Goal: Information Seeking & Learning: Learn about a topic

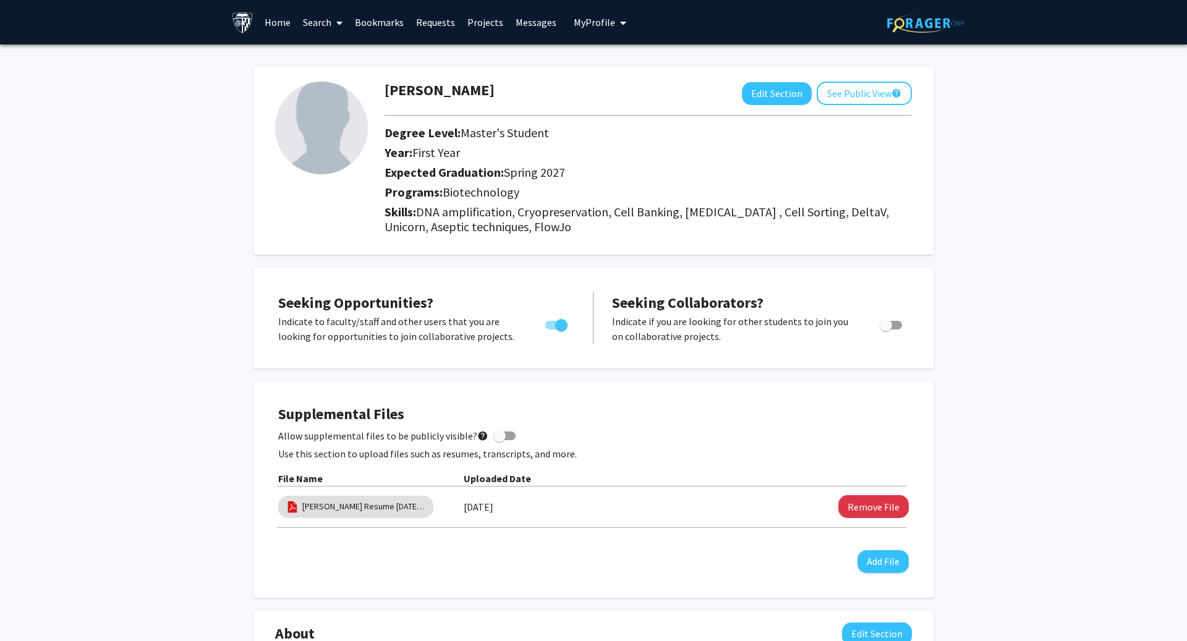
click at [327, 23] on link "Search" at bounding box center [323, 22] width 52 height 43
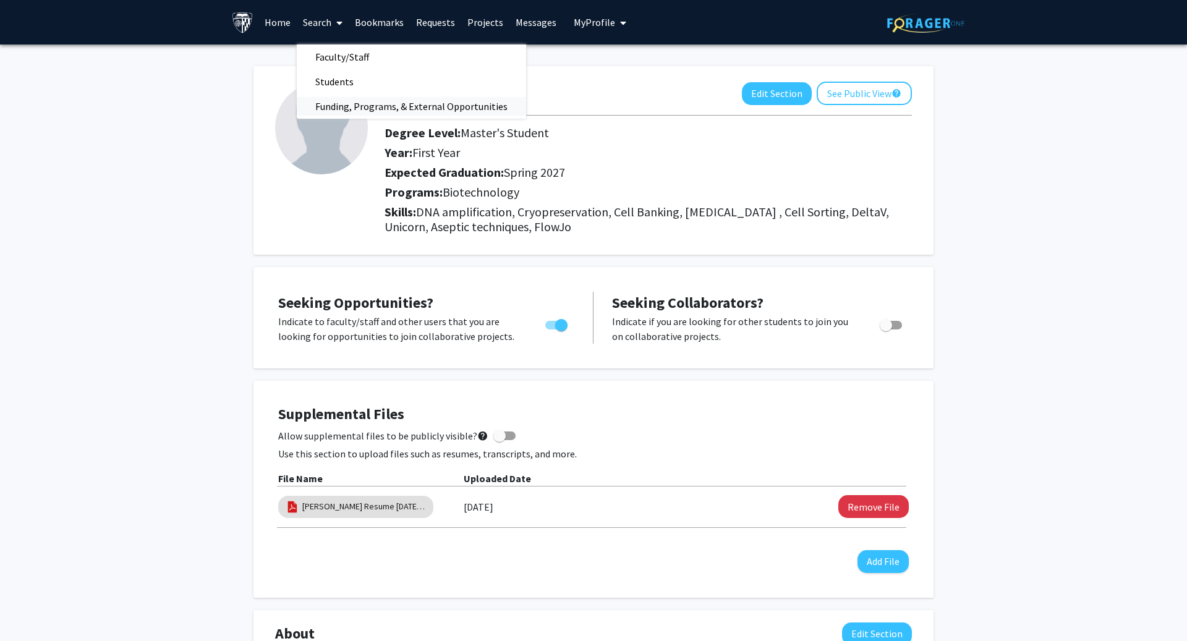
click at [354, 103] on span "Funding, Programs, & External Opportunities" at bounding box center [411, 106] width 229 height 25
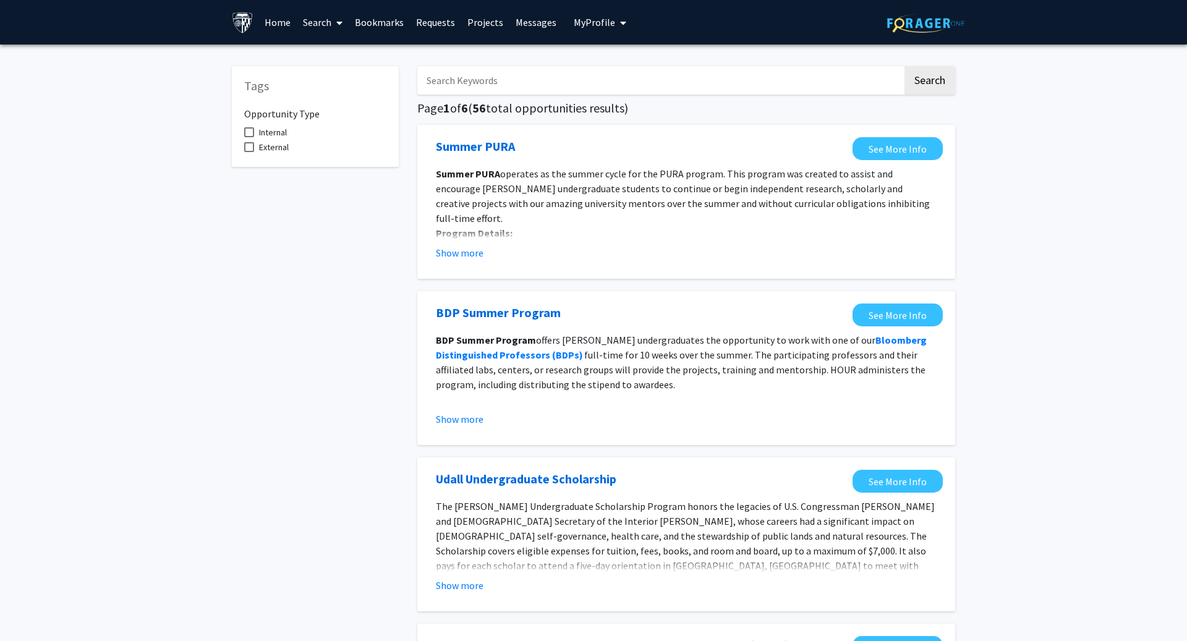
click at [265, 128] on span "Internal" at bounding box center [273, 132] width 28 height 15
click at [249, 137] on input "Internal" at bounding box center [248, 137] width 1 height 1
checkbox input "true"
click at [450, 252] on button "Show more" at bounding box center [460, 252] width 48 height 15
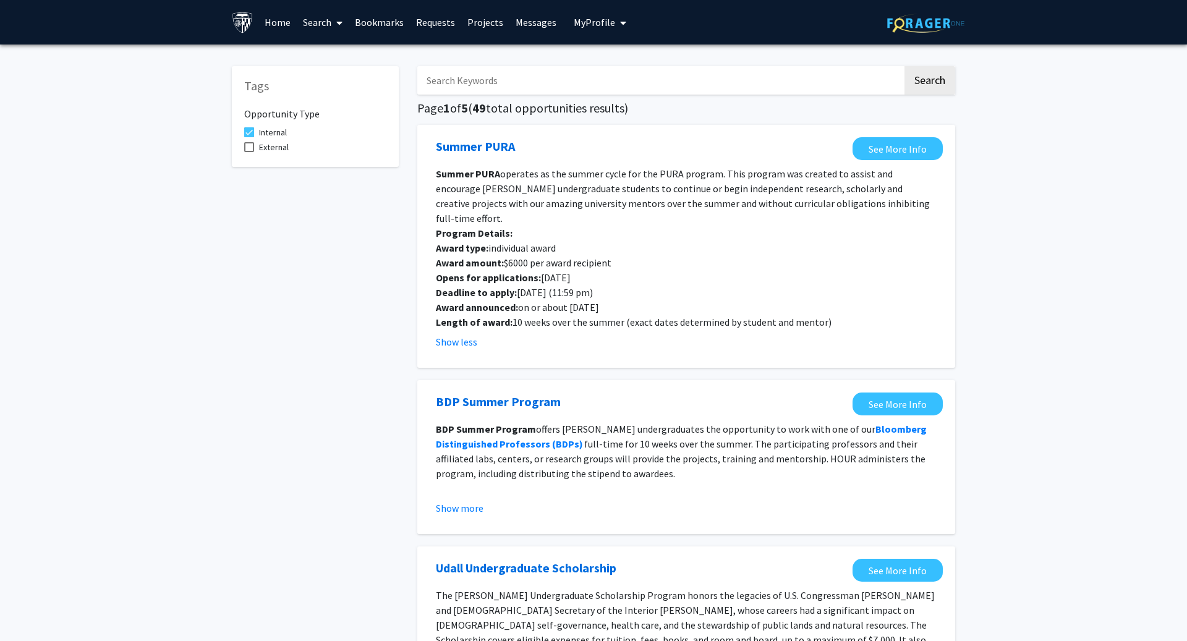
click at [522, 87] on input "Search Keywords" at bounding box center [659, 80] width 485 height 28
type input "graduate"
click at [904, 66] on button "Search" at bounding box center [929, 80] width 51 height 28
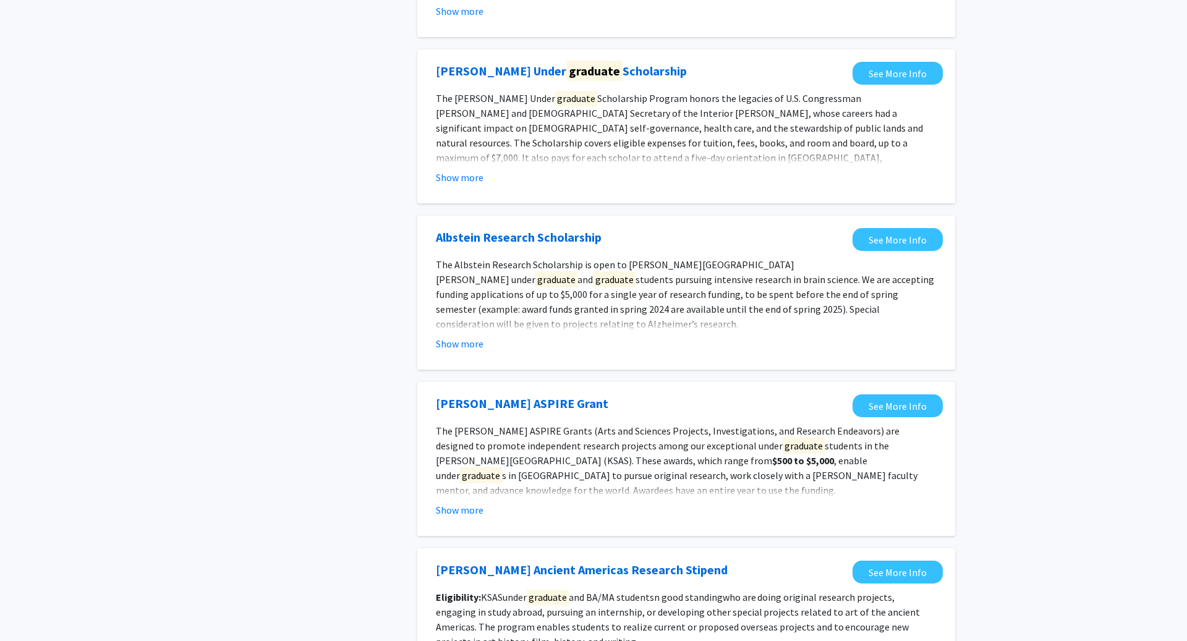
scroll to position [406, 0]
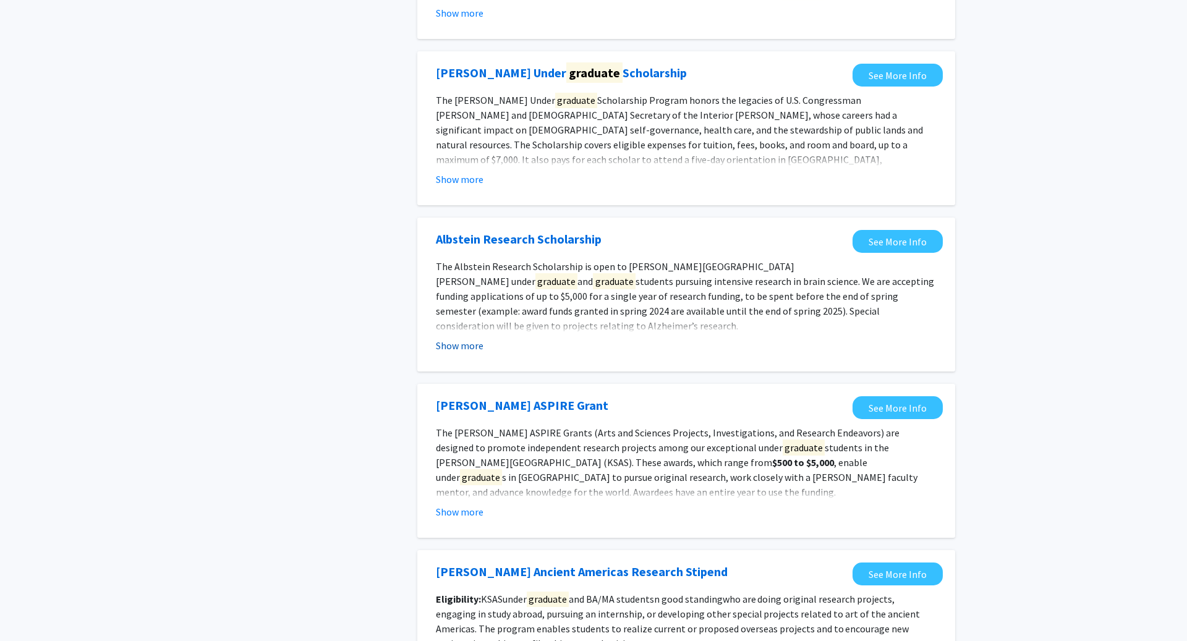
click at [457, 346] on button "Show more" at bounding box center [460, 345] width 48 height 15
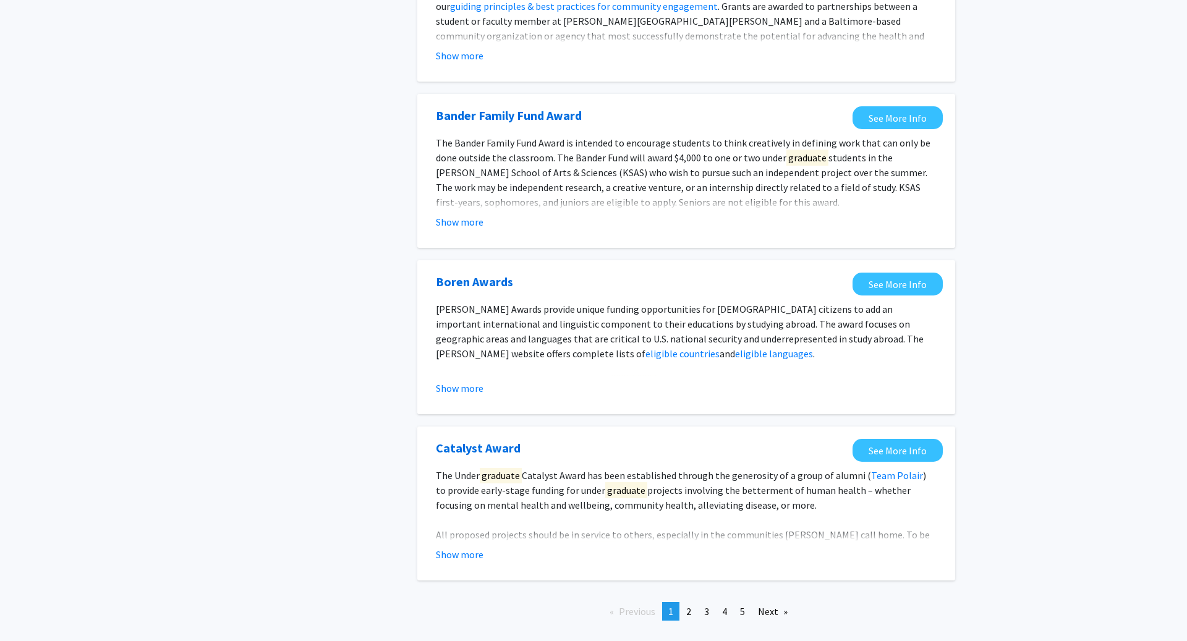
scroll to position [1323, 0]
